Goal: Task Accomplishment & Management: Manage account settings

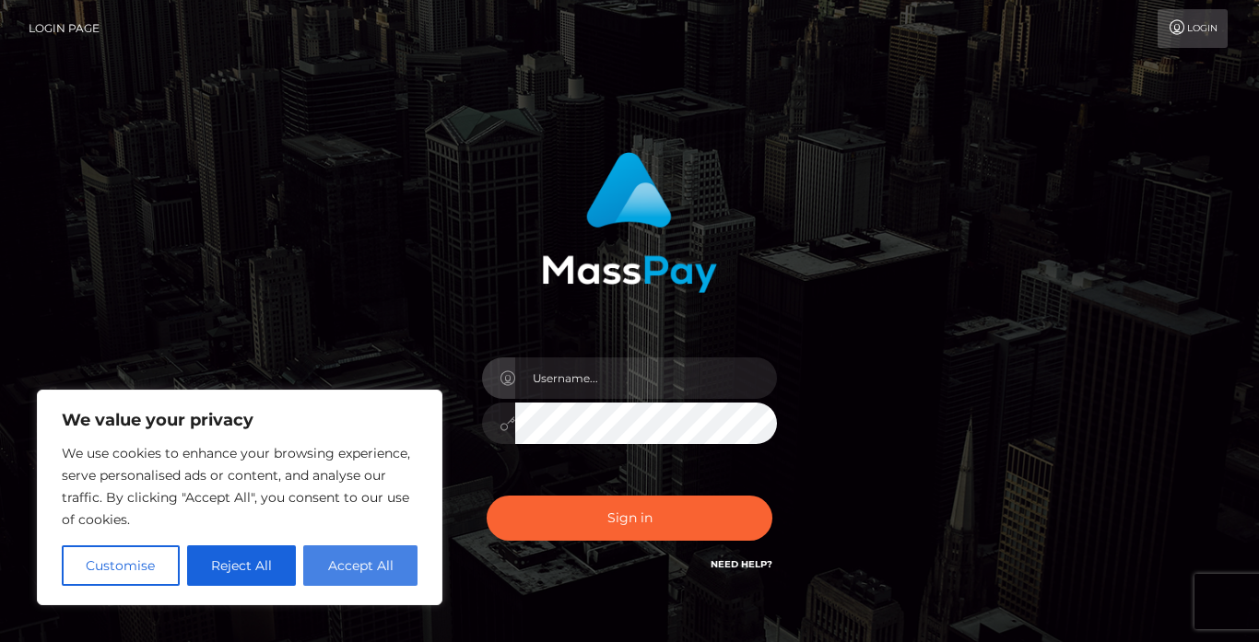
click at [386, 571] on button "Accept All" at bounding box center [360, 566] width 114 height 41
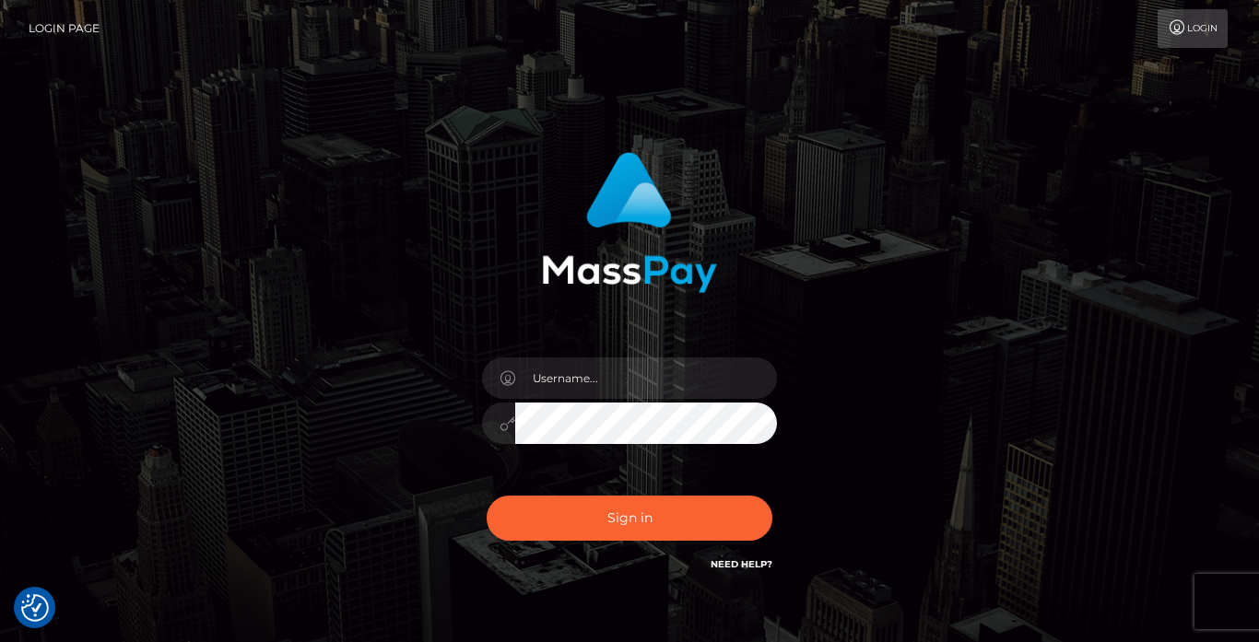
checkbox input "true"
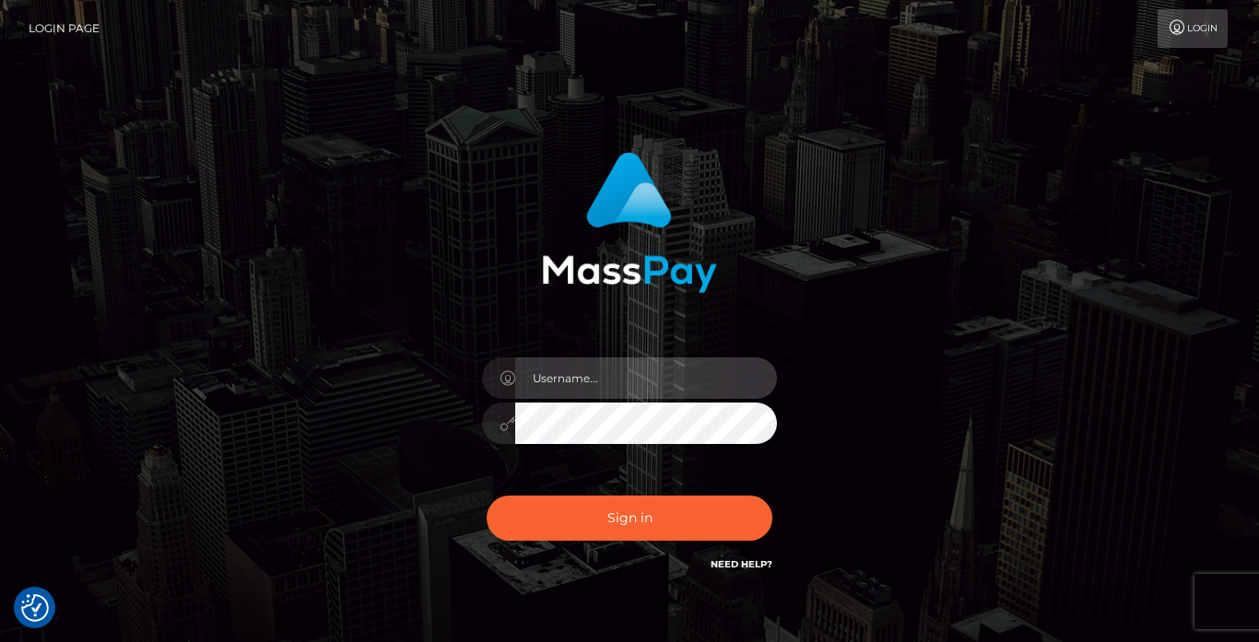
click at [544, 384] on input "text" at bounding box center [646, 378] width 262 height 41
type input "[EMAIL_ADDRESS][DOMAIN_NAME]"
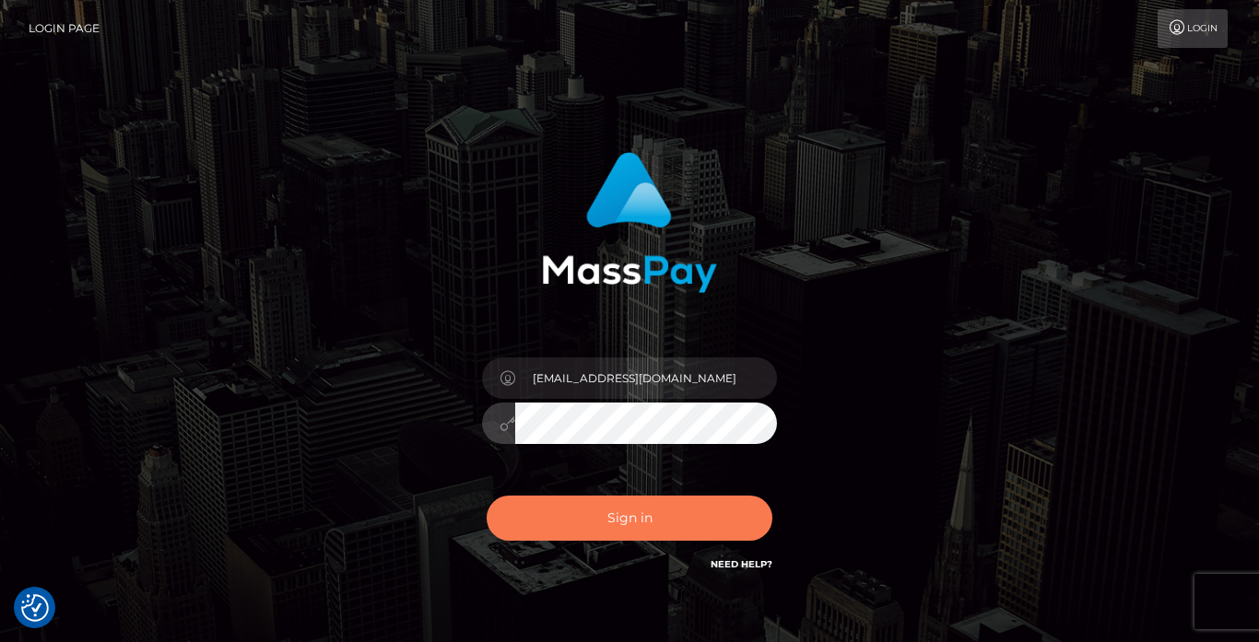
click at [685, 516] on button "Sign in" at bounding box center [630, 518] width 286 height 45
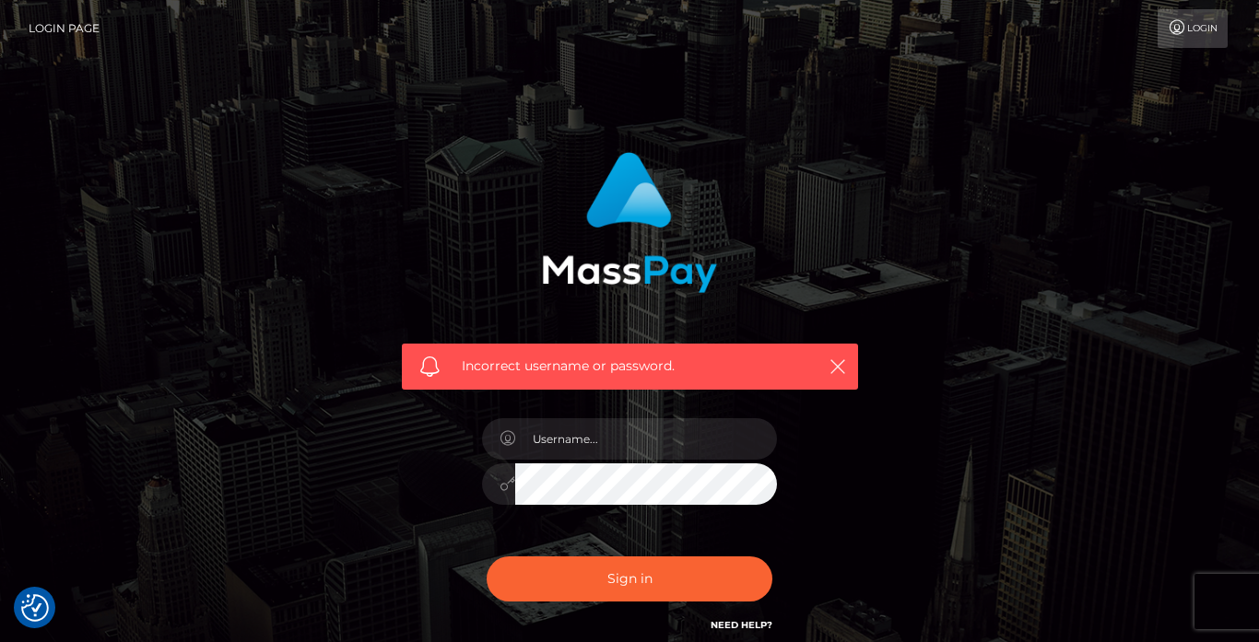
checkbox input "true"
click at [599, 451] on input "text" at bounding box center [646, 438] width 262 height 41
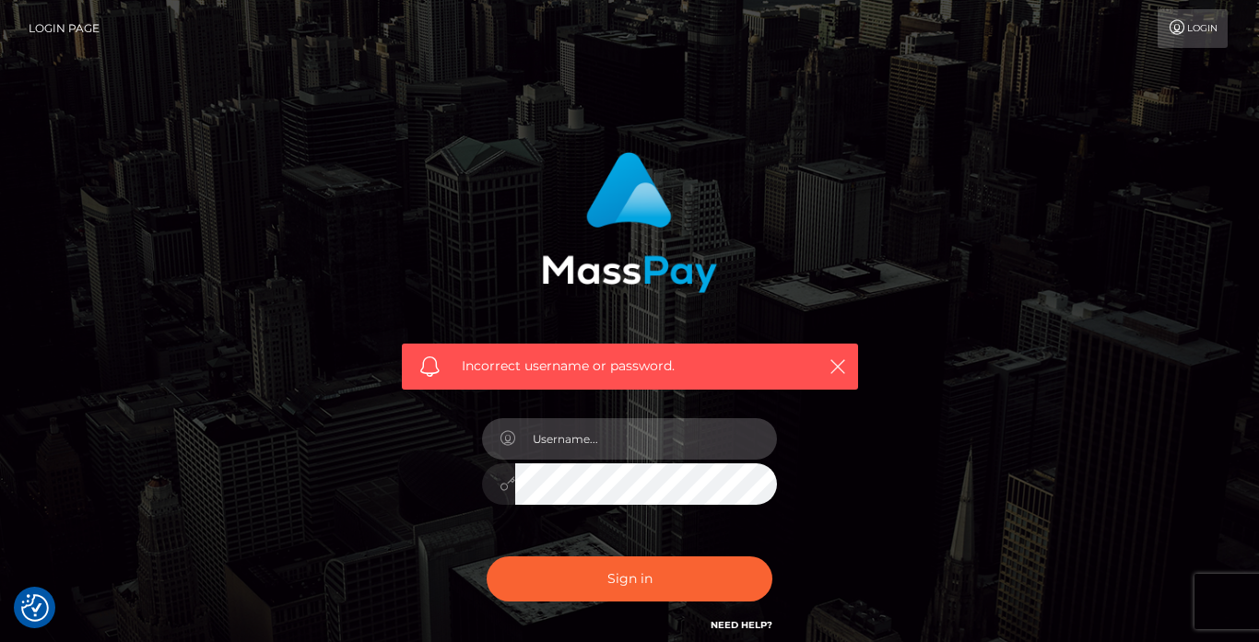
type input "[EMAIL_ADDRESS][DOMAIN_NAME]"
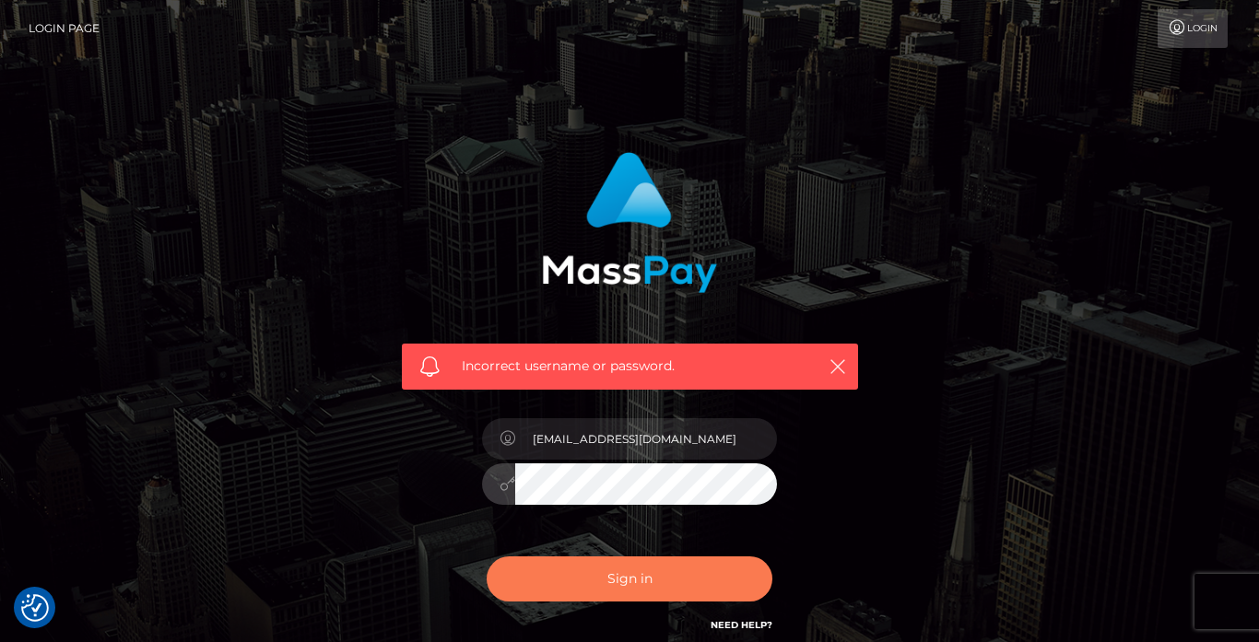
click at [600, 575] on button "Sign in" at bounding box center [630, 579] width 286 height 45
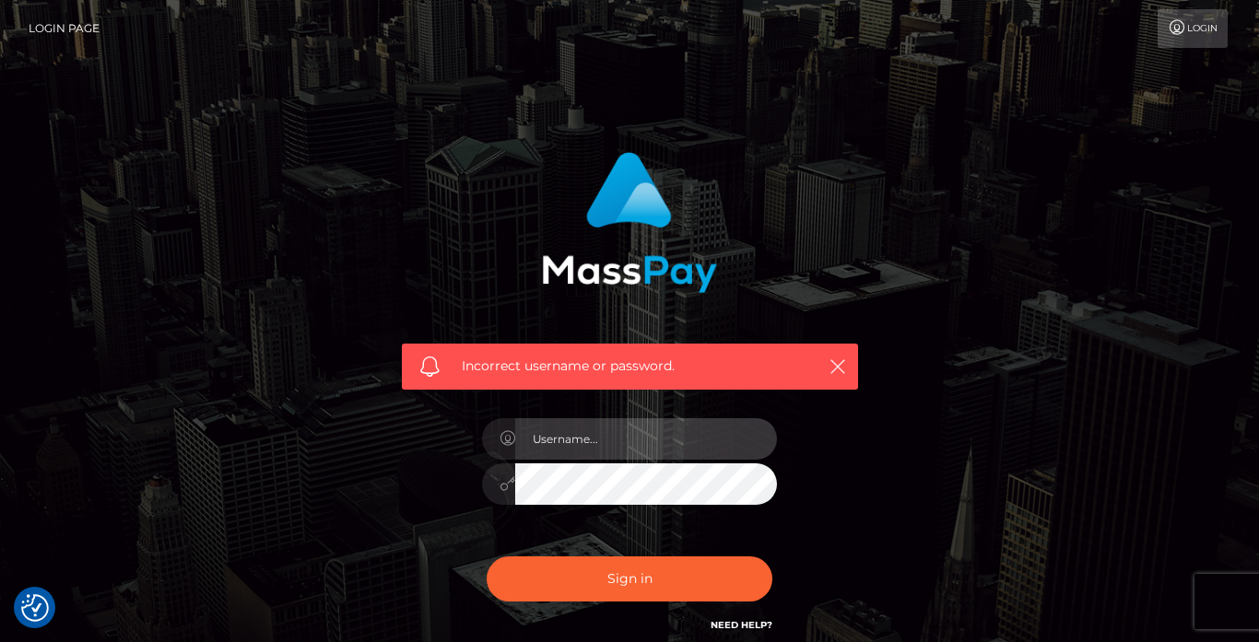
click at [601, 449] on input "text" at bounding box center [646, 438] width 262 height 41
type input "[EMAIL_ADDRESS][DOMAIN_NAME]"
click at [487, 557] on button "Sign in" at bounding box center [630, 579] width 286 height 45
